Goal: Task Accomplishment & Management: Manage account settings

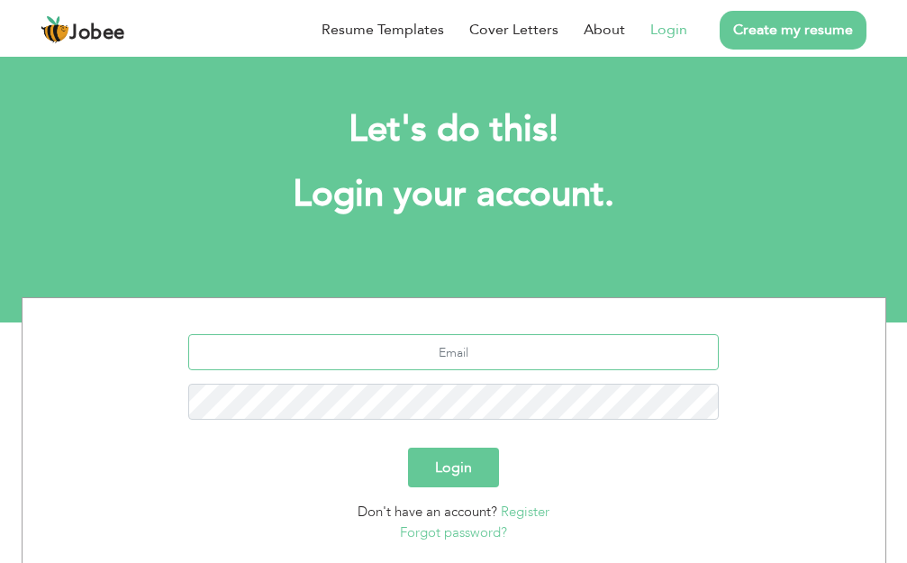
click at [450, 357] on input "text" at bounding box center [453, 352] width 530 height 36
type input "[EMAIL_ADDRESS][DOMAIN_NAME]"
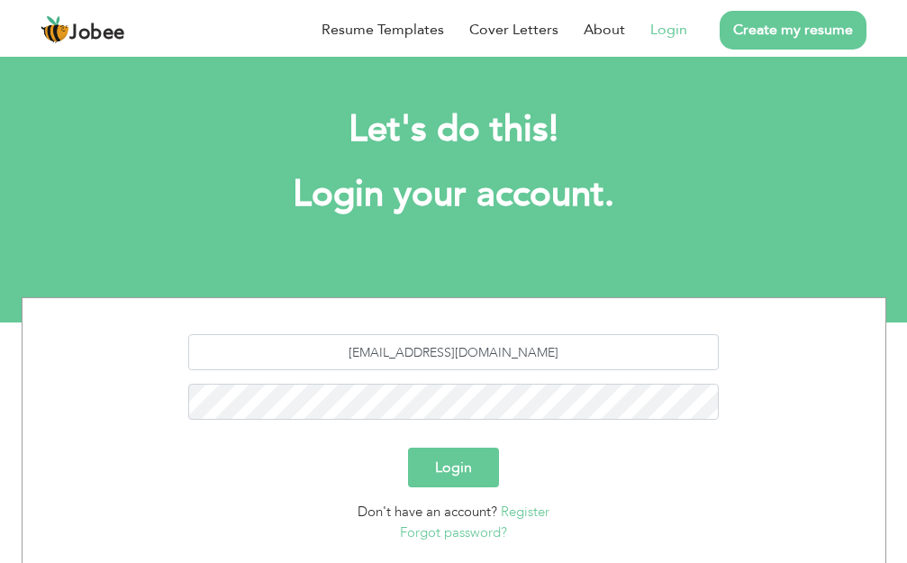
click at [476, 470] on button "Login" at bounding box center [453, 468] width 91 height 40
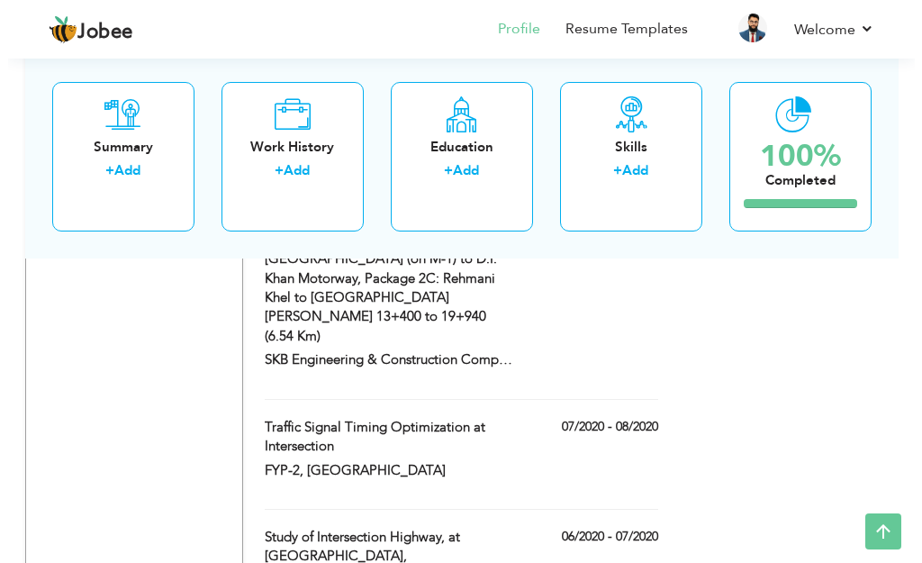
scroll to position [2943, 0]
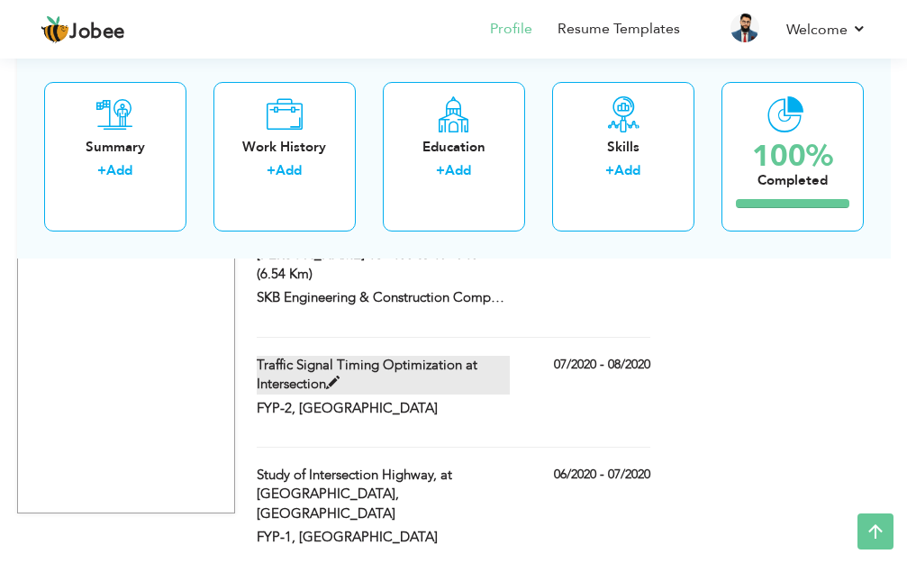
click at [333, 376] on span at bounding box center [333, 383] width 14 height 14
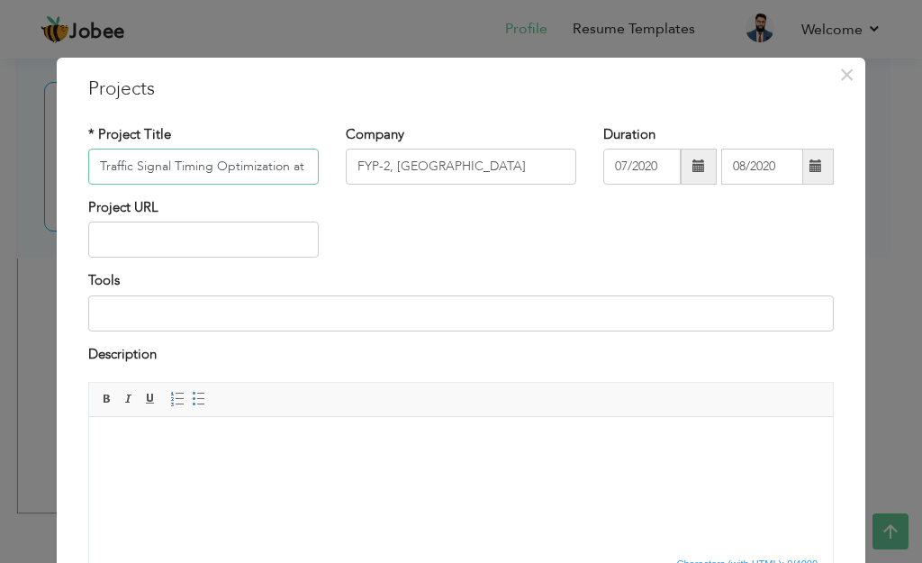
scroll to position [0, 65]
click at [233, 167] on input "Traffic Signal Timing Optimization at Intersection" at bounding box center [203, 167] width 231 height 36
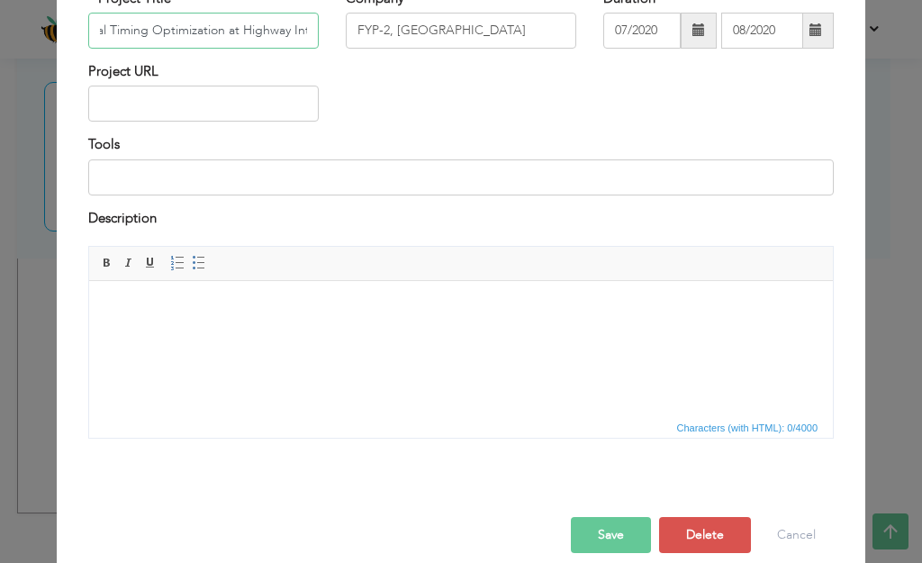
scroll to position [158, 0]
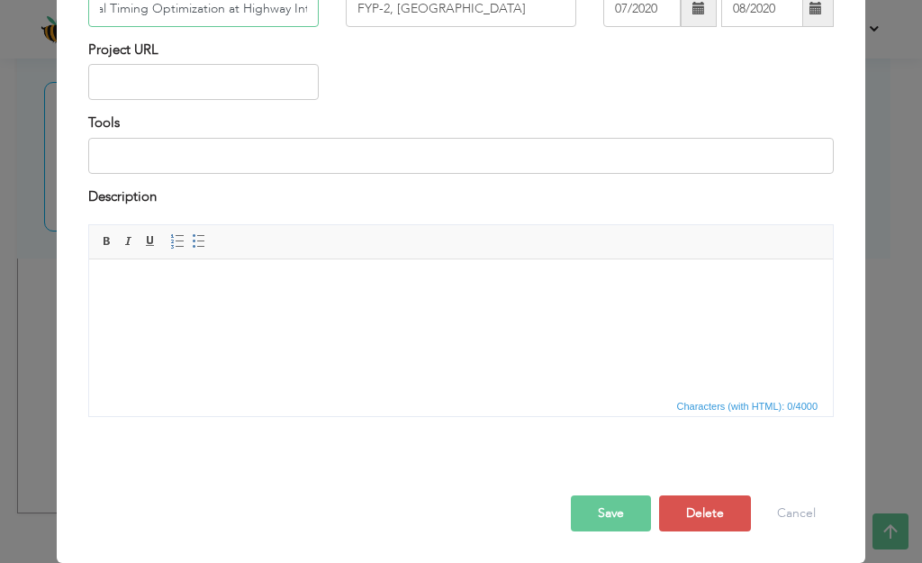
type input "Traffic Signal Timing Optimization at Highway Intersection"
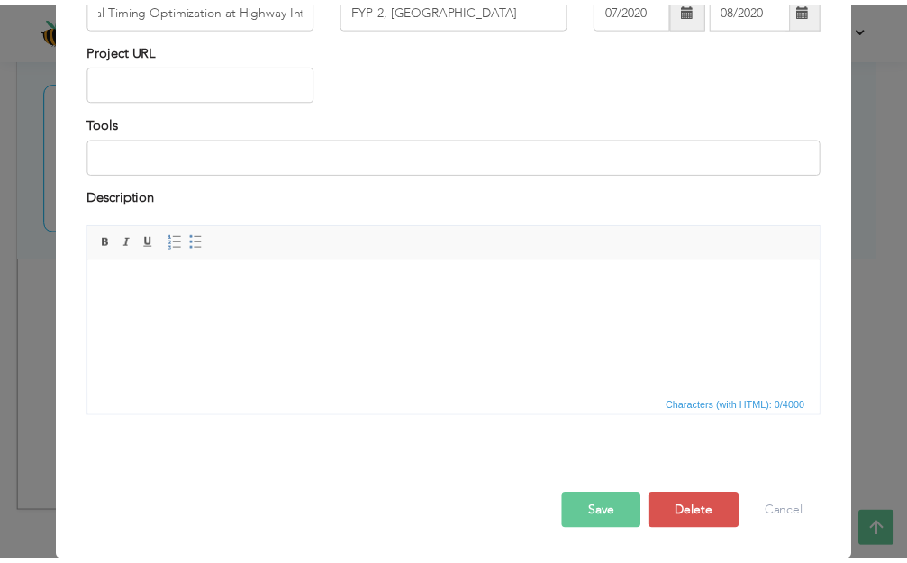
scroll to position [0, 0]
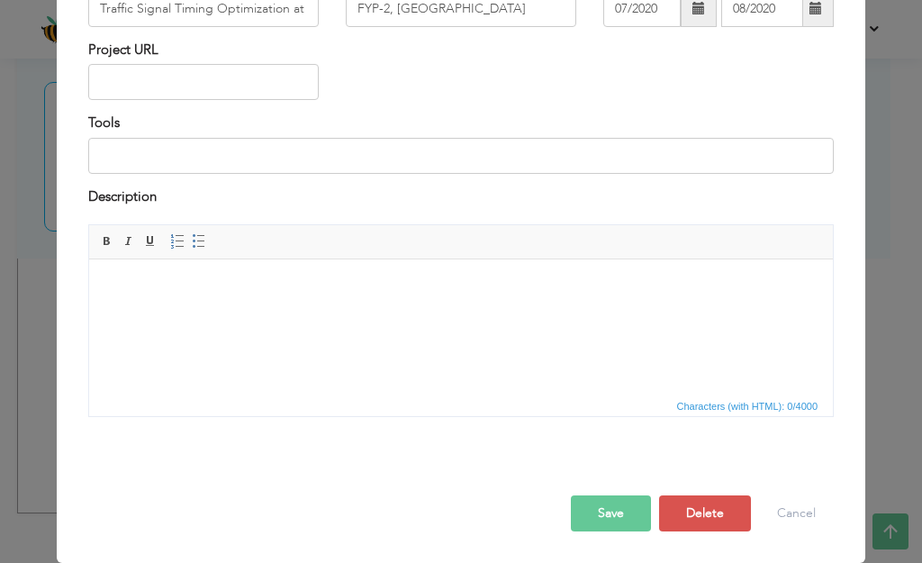
click at [610, 516] on button "Save" at bounding box center [611, 513] width 80 height 36
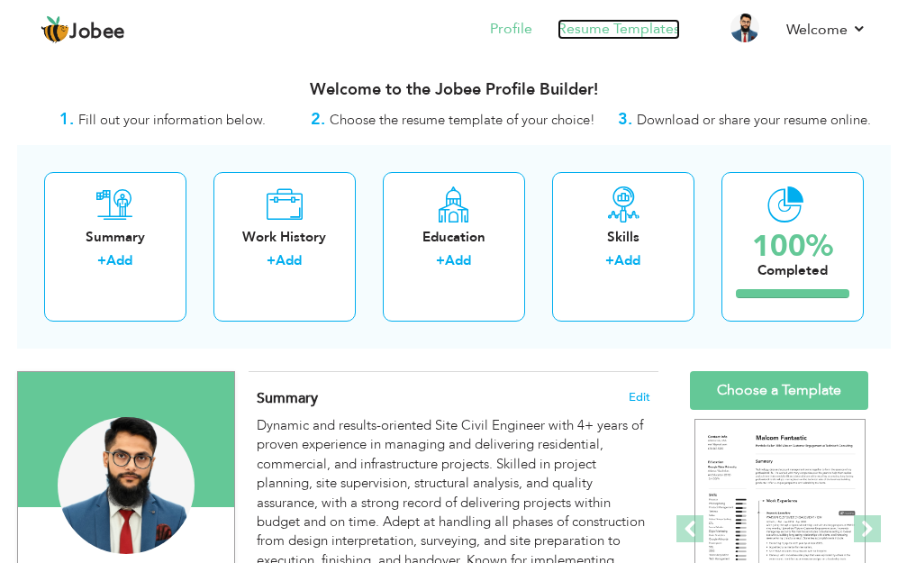
click at [612, 31] on link "Resume Templates" at bounding box center [618, 29] width 122 height 21
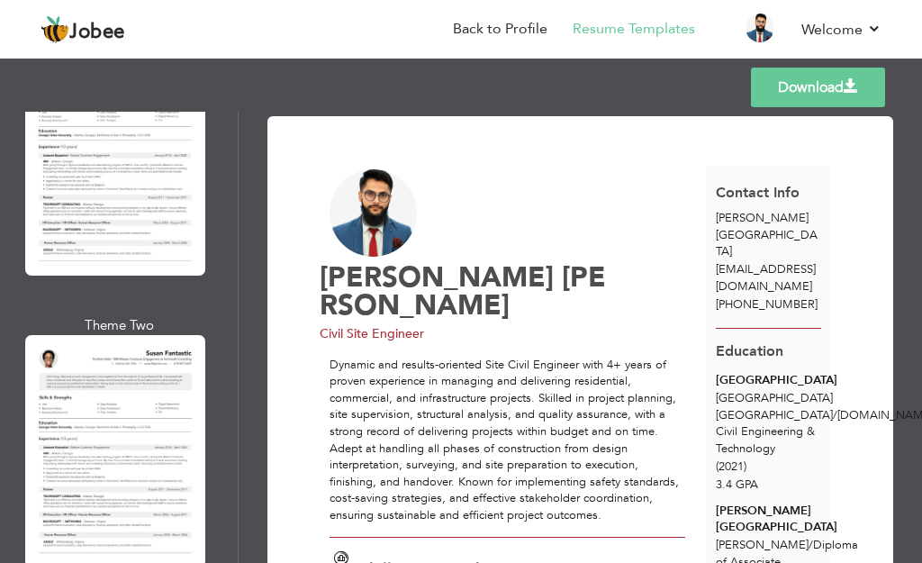
scroll to position [6896, 0]
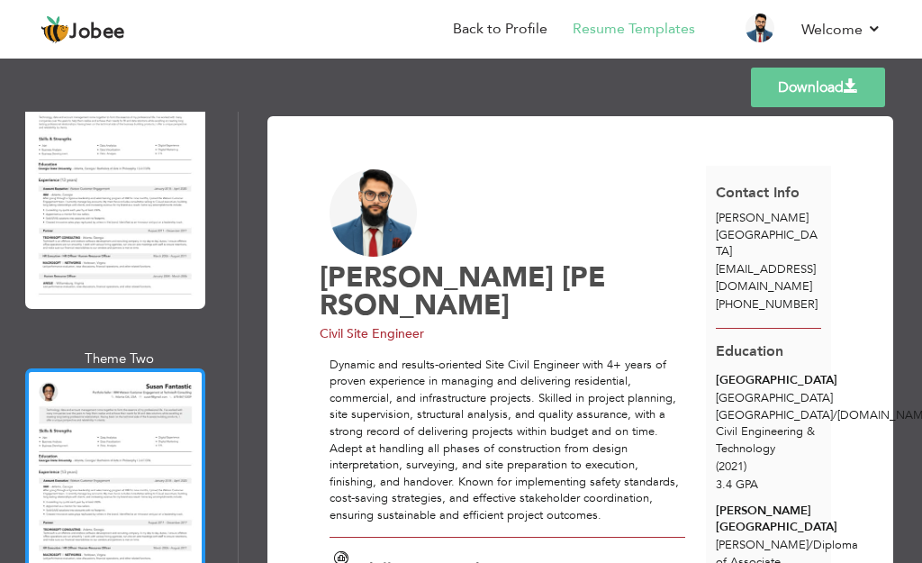
click at [156, 368] on div at bounding box center [115, 484] width 180 height 232
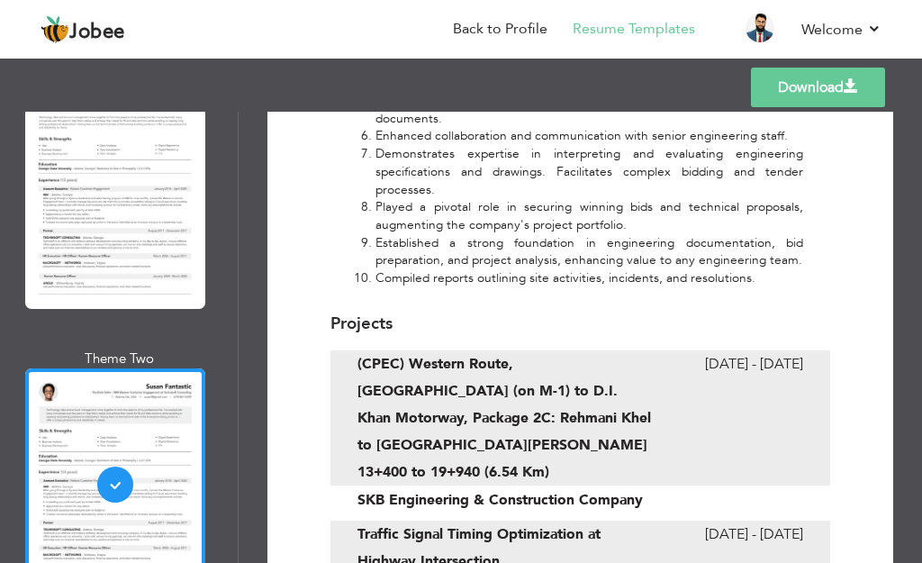
scroll to position [2643, 0]
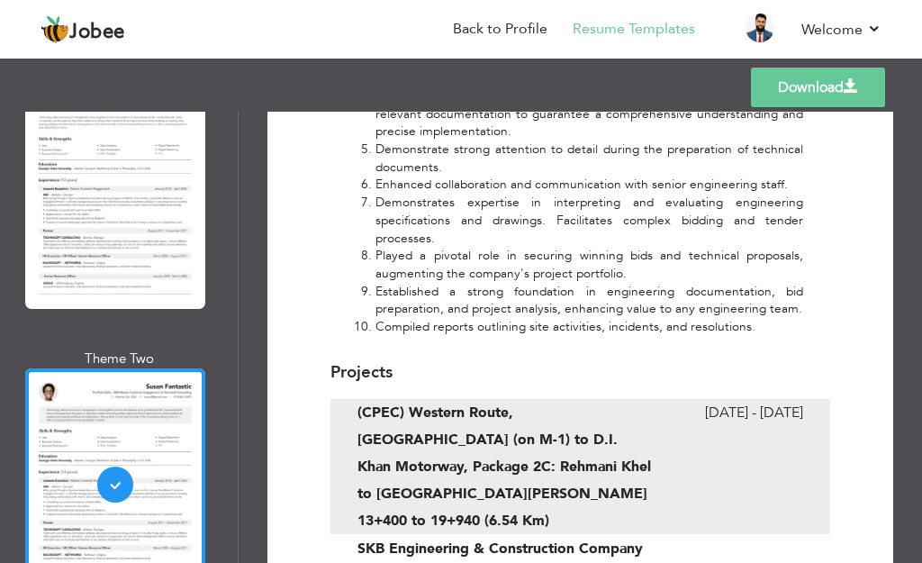
click at [779, 94] on link "Download" at bounding box center [818, 88] width 134 height 40
